Goal: Navigation & Orientation: Go to known website

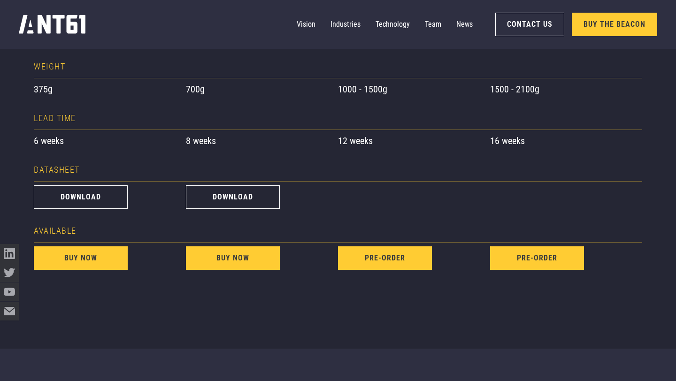
scroll to position [497, 0]
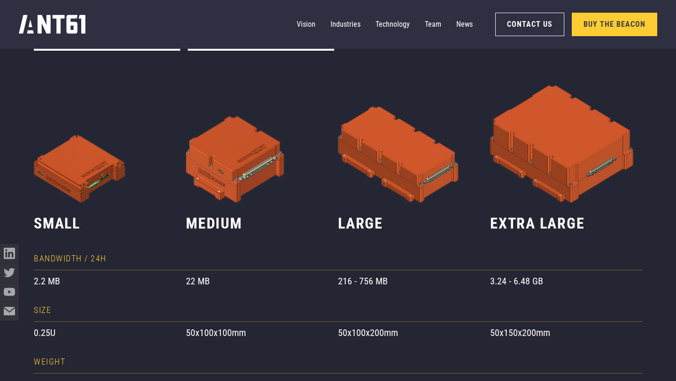
click at [58, 40] on div "Vision Industries Industries Technology Team News Contact Us Buy the Beacon" at bounding box center [338, 24] width 639 height 49
click at [56, 29] on icon "home" at bounding box center [52, 24] width 67 height 19
